Goal: Transaction & Acquisition: Download file/media

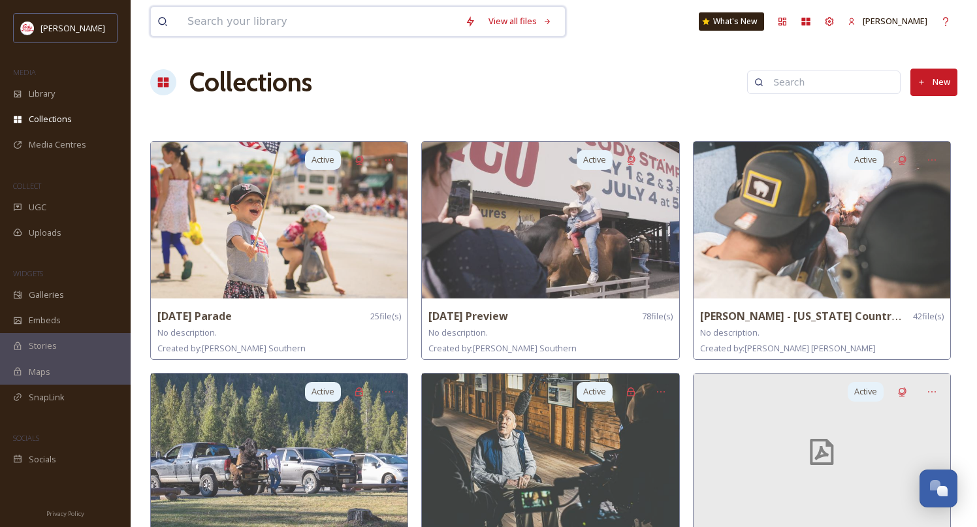
click at [272, 20] on input at bounding box center [320, 21] width 278 height 29
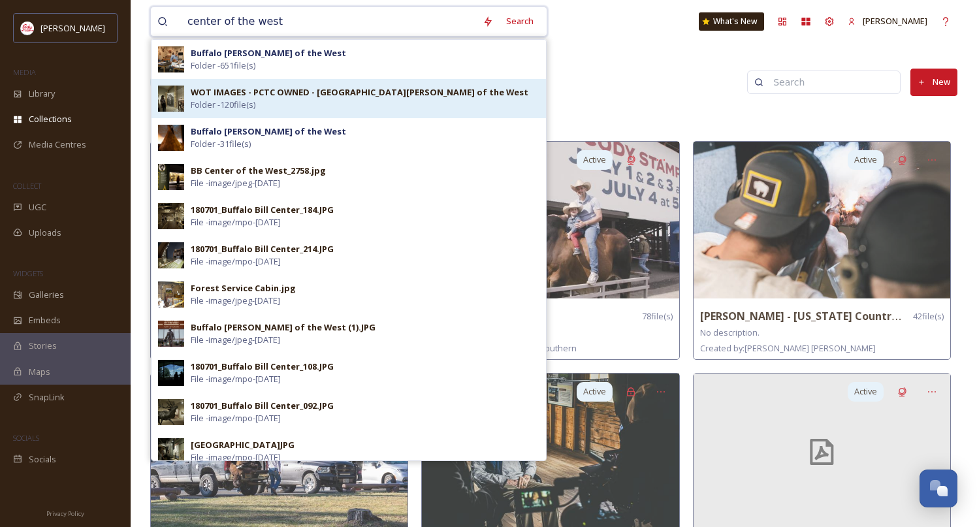
type input "center of the west"
click at [337, 105] on div "WOT IMAGES - PCTC OWNED - Buffalo [PERSON_NAME] of the West Folder - 120 file(s)" at bounding box center [365, 98] width 349 height 25
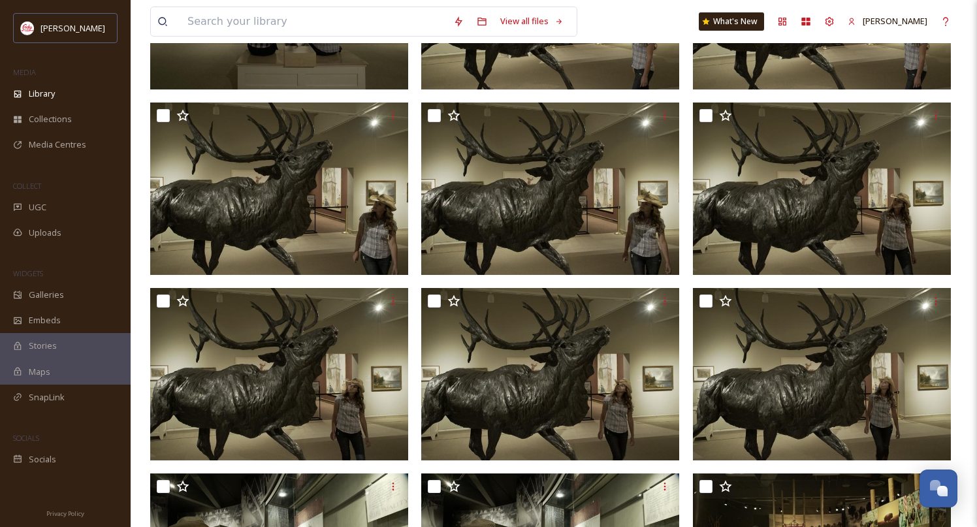
scroll to position [4894, 0]
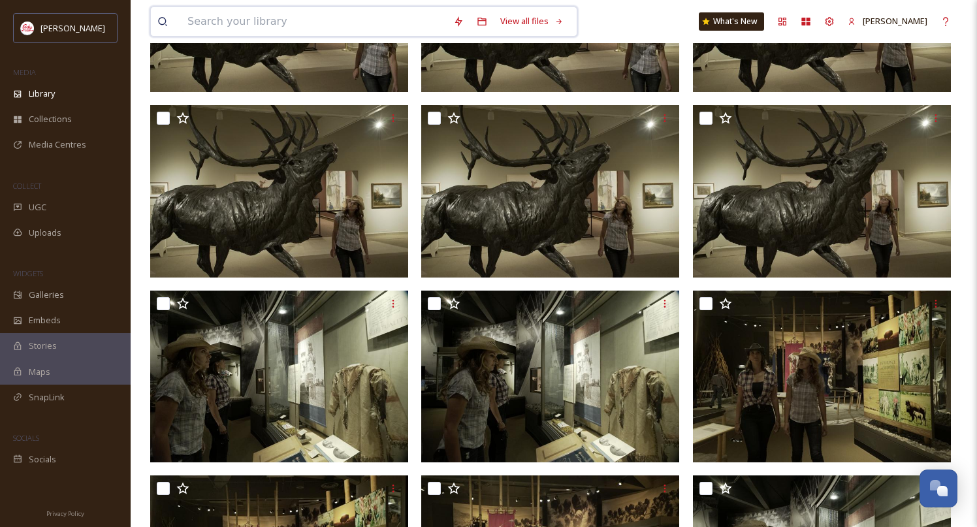
click at [276, 24] on input at bounding box center [314, 21] width 266 height 29
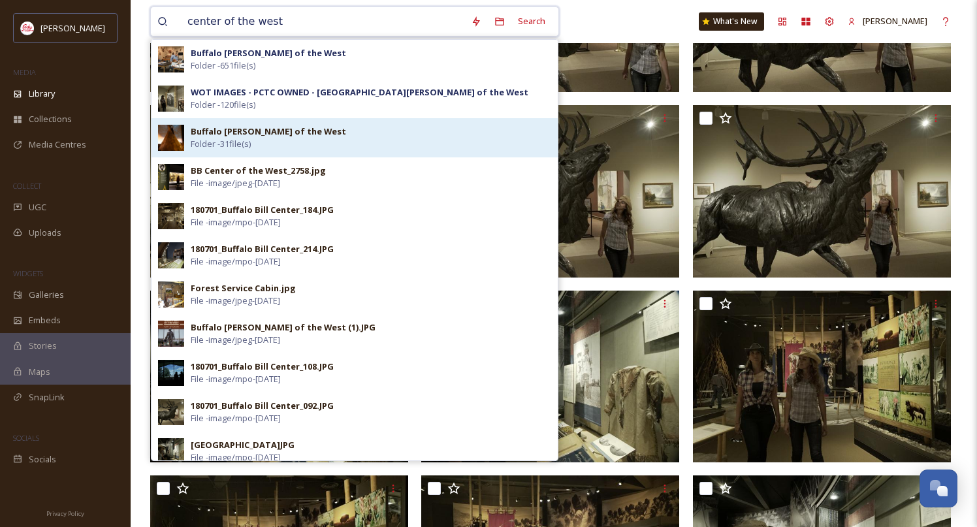
type input "center of the west"
click at [333, 135] on div "Buffalo [PERSON_NAME] of the West Folder - 31 file(s)" at bounding box center [371, 137] width 361 height 25
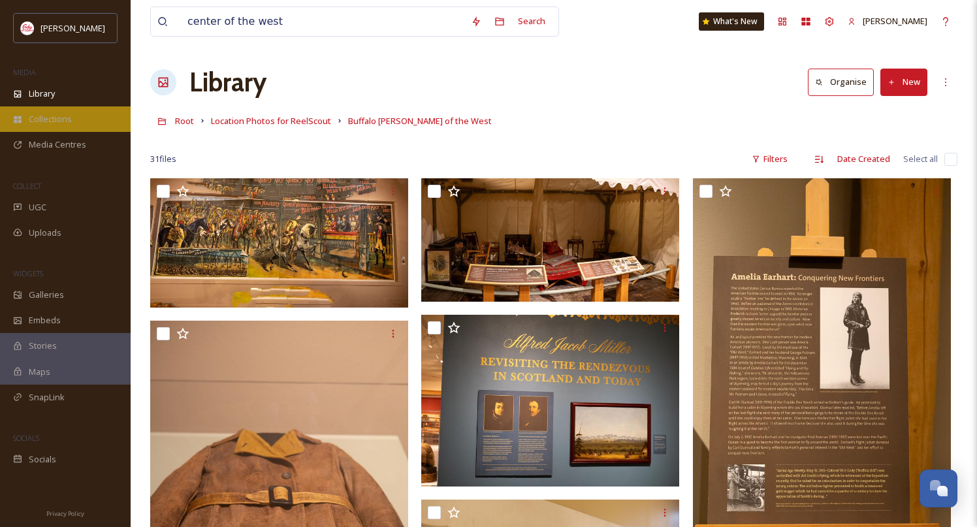
click at [61, 114] on span "Collections" at bounding box center [50, 119] width 43 height 12
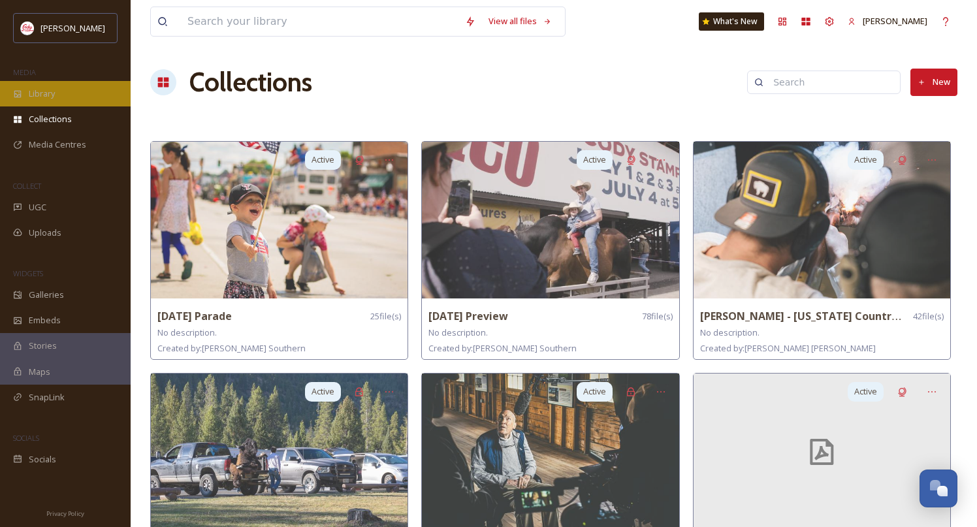
click at [48, 97] on span "Library" at bounding box center [42, 94] width 26 height 12
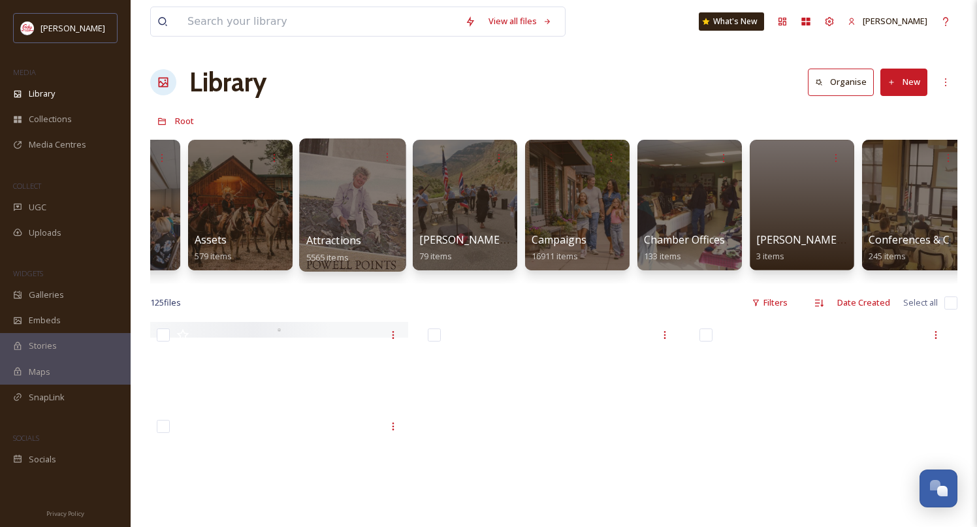
scroll to position [0, 210]
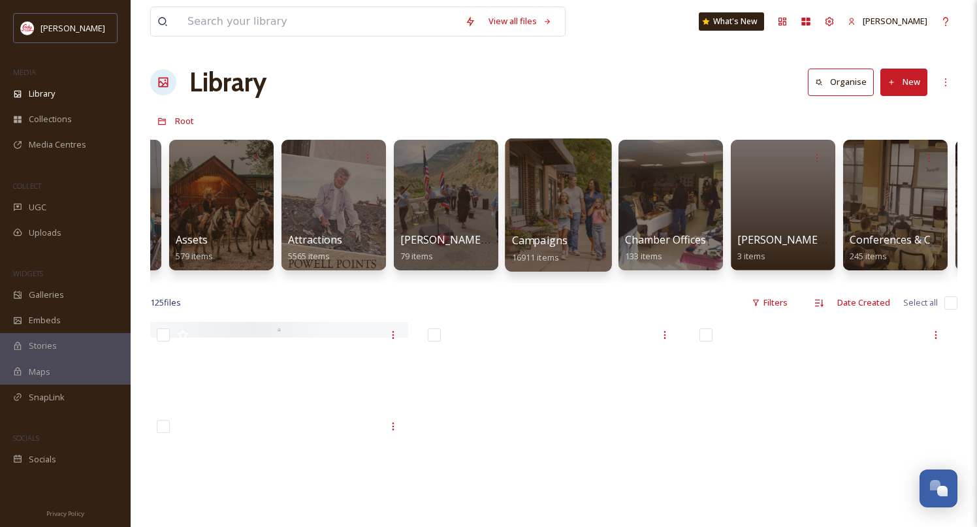
click at [551, 240] on span "Campaigns" at bounding box center [540, 240] width 56 height 14
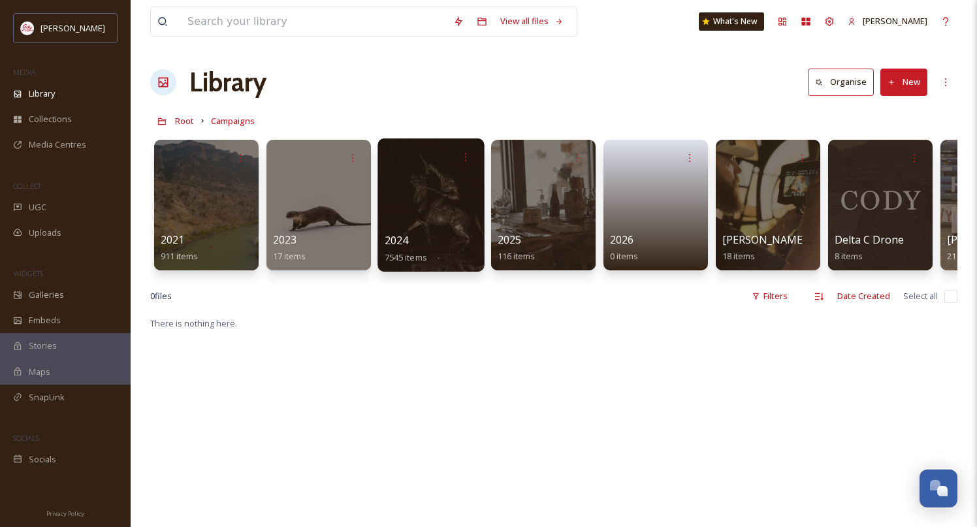
click at [416, 238] on div "2024 7545 items" at bounding box center [431, 249] width 93 height 33
click at [397, 237] on span "2024" at bounding box center [397, 240] width 24 height 14
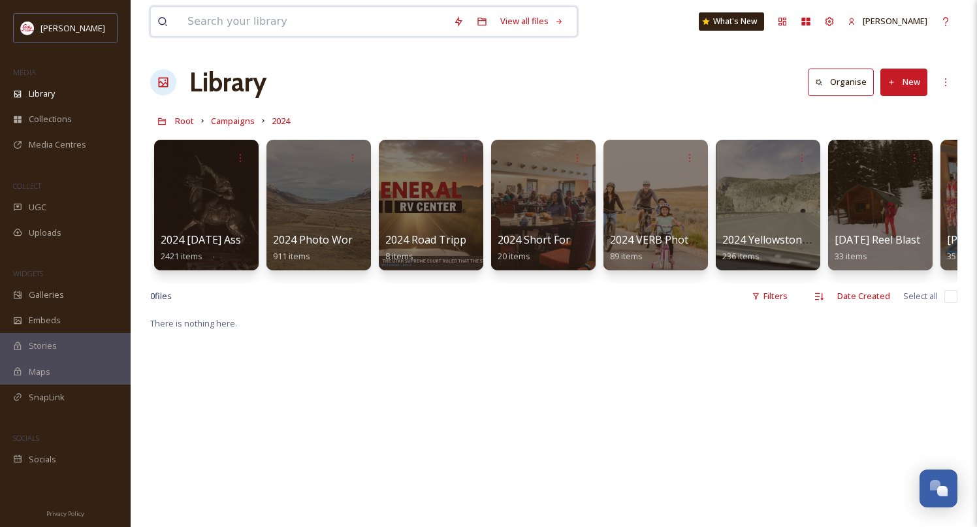
click at [245, 16] on input at bounding box center [314, 21] width 266 height 29
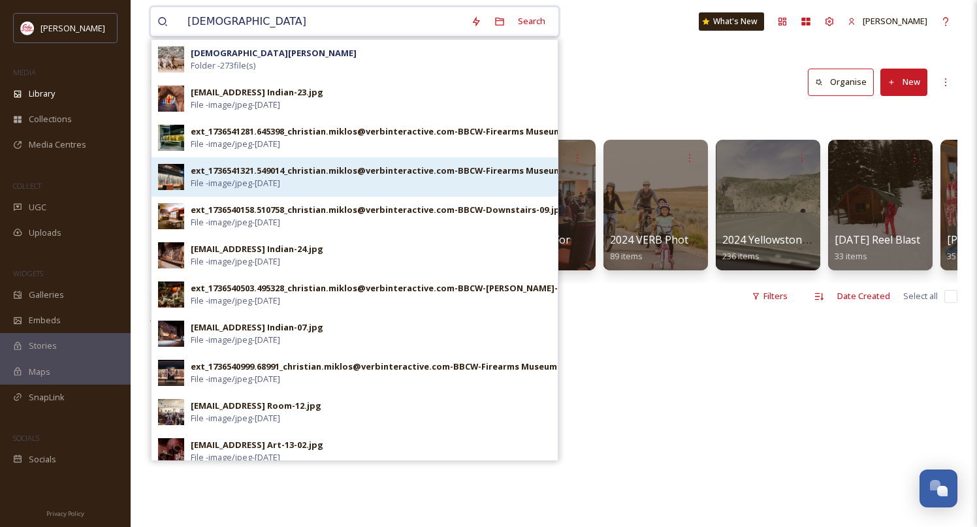
type input "[DEMOGRAPHIC_DATA]"
click at [350, 176] on div "ext_1736541321.549014_christian.miklos@verbinteractive.com-BBCW-Firearms Museum…" at bounding box center [391, 171] width 400 height 12
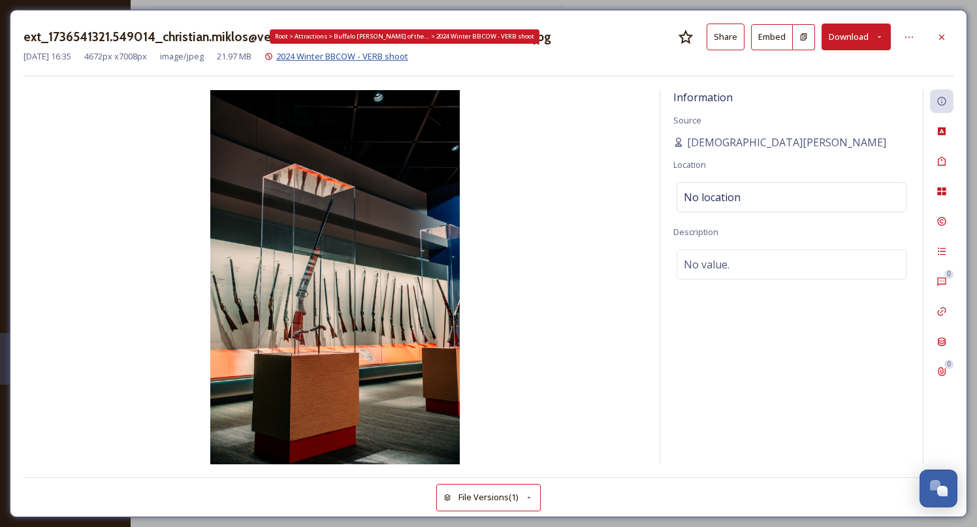
click at [402, 57] on span "2024 Winter BBCOW - VERB shoot" at bounding box center [342, 56] width 132 height 12
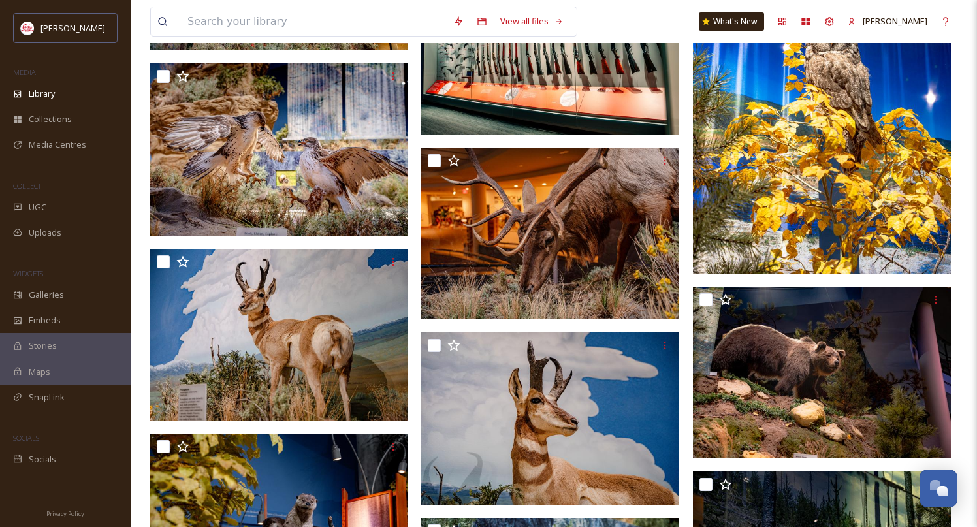
scroll to position [7822, 0]
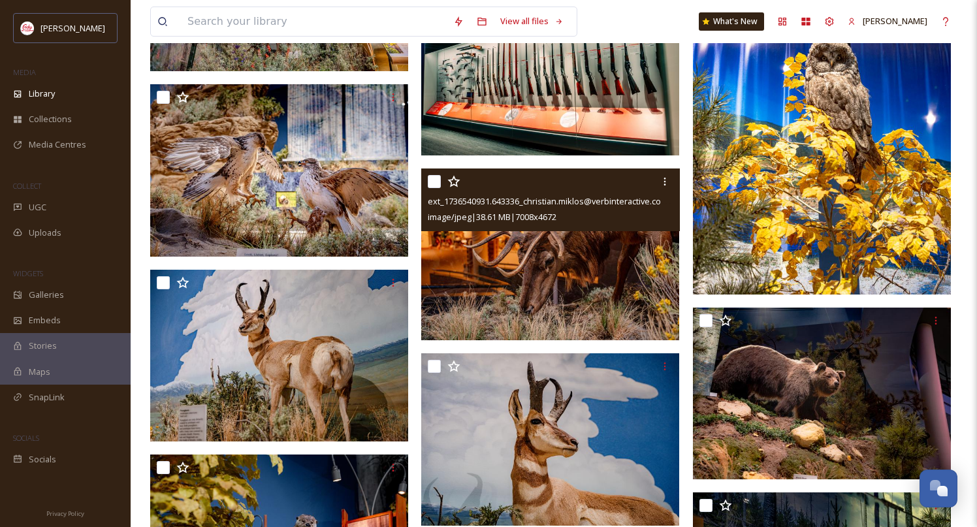
click at [575, 285] on img at bounding box center [550, 255] width 258 height 172
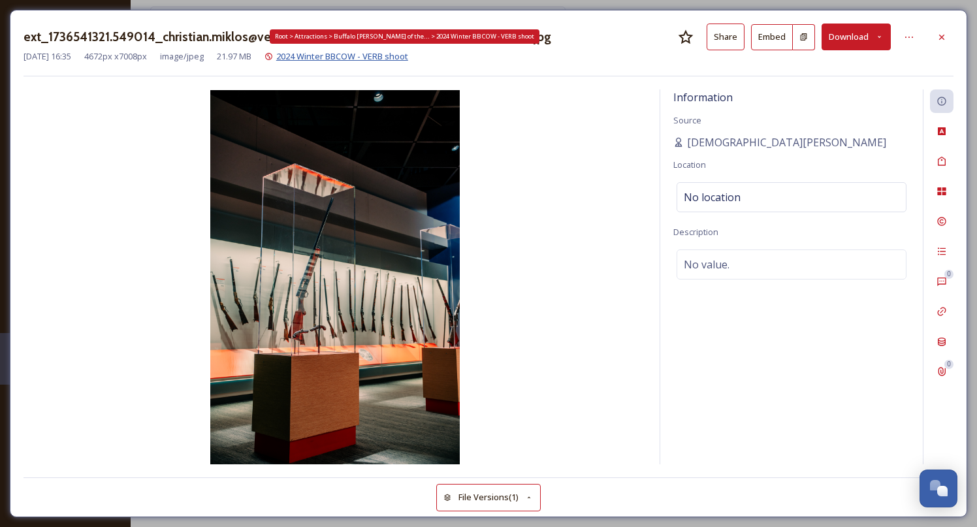
click at [401, 54] on span "2024 Winter BBCOW - VERB shoot" at bounding box center [342, 56] width 132 height 12
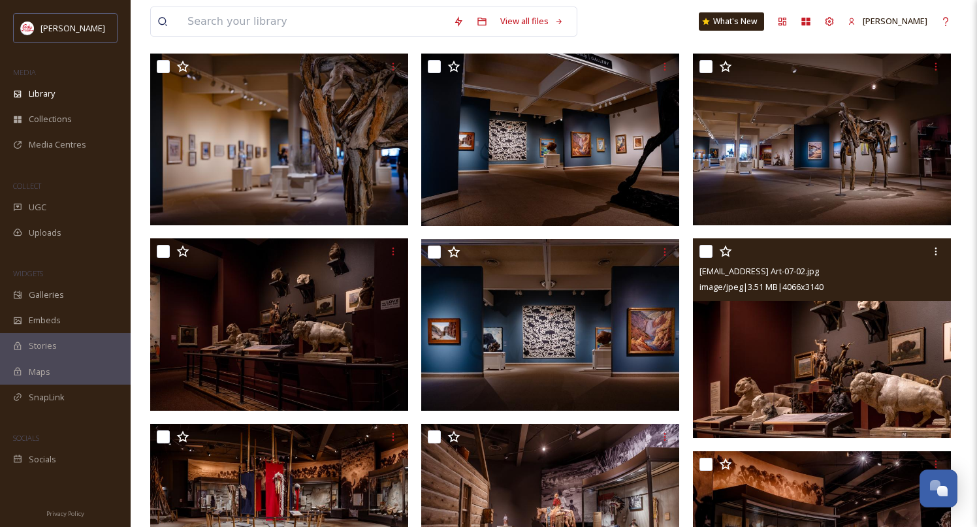
scroll to position [1235, 0]
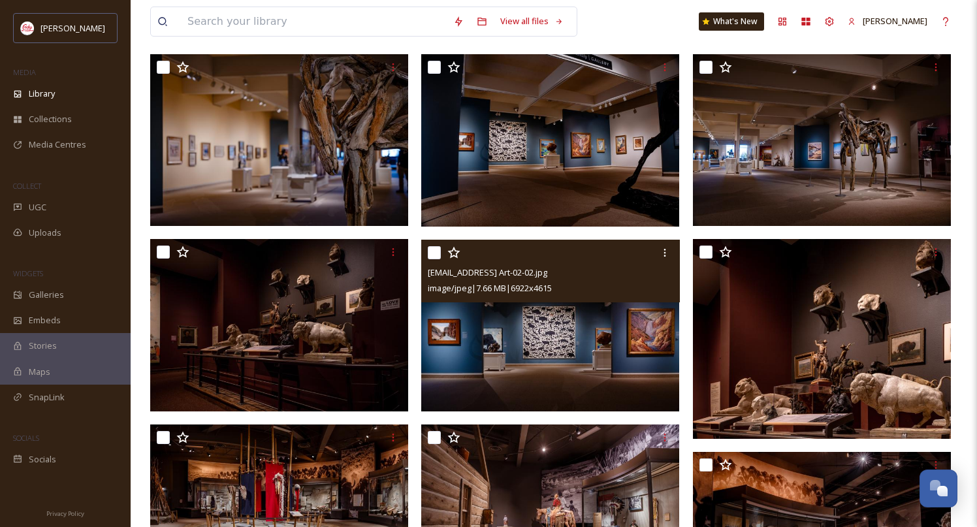
click at [573, 345] on img at bounding box center [550, 325] width 258 height 172
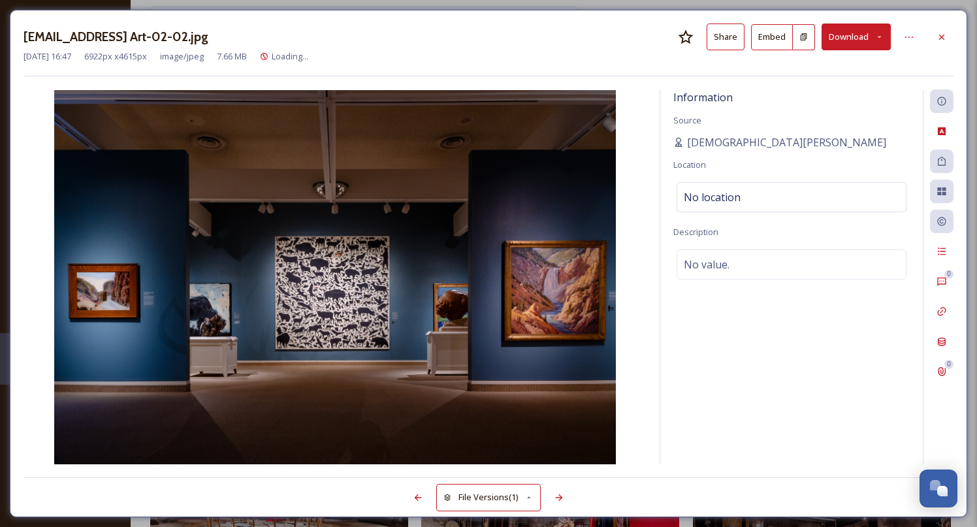
click at [886, 36] on button "Download" at bounding box center [856, 37] width 69 height 27
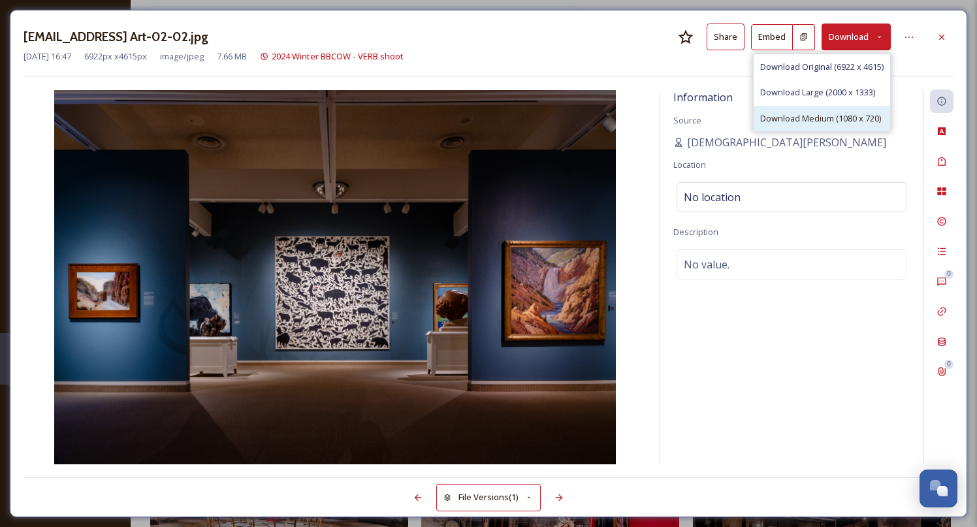
click at [802, 114] on span "Download Medium (1080 x 720)" at bounding box center [820, 118] width 121 height 12
